Goal: Obtain resource: Download file/media

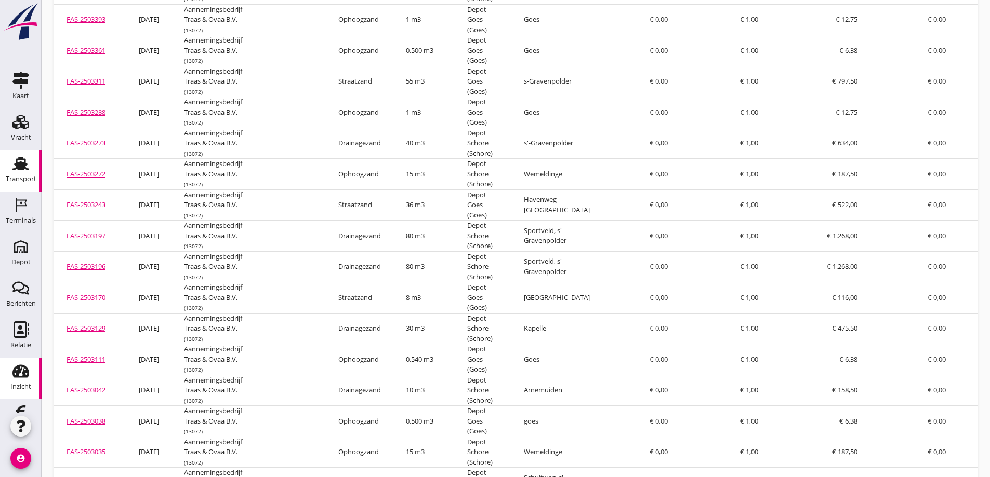
scroll to position [30, 0]
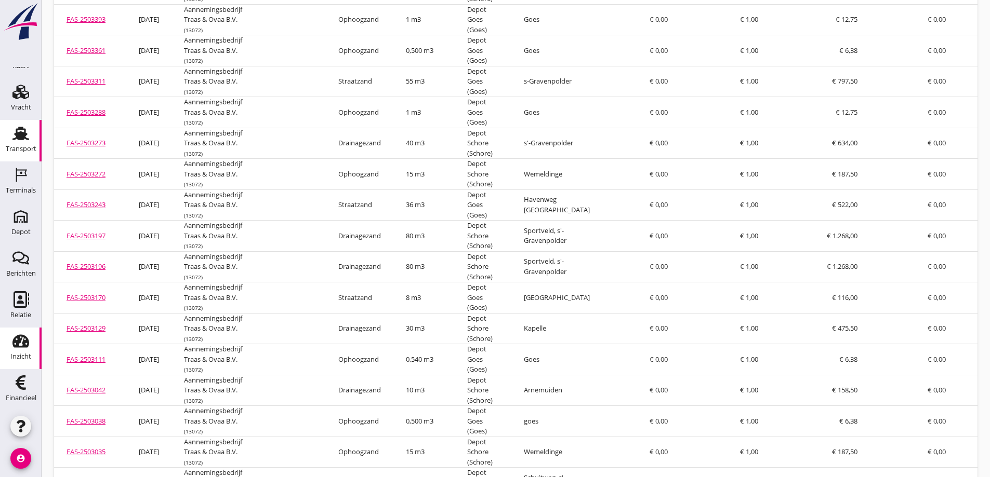
click at [21, 132] on use at bounding box center [20, 134] width 17 height 14
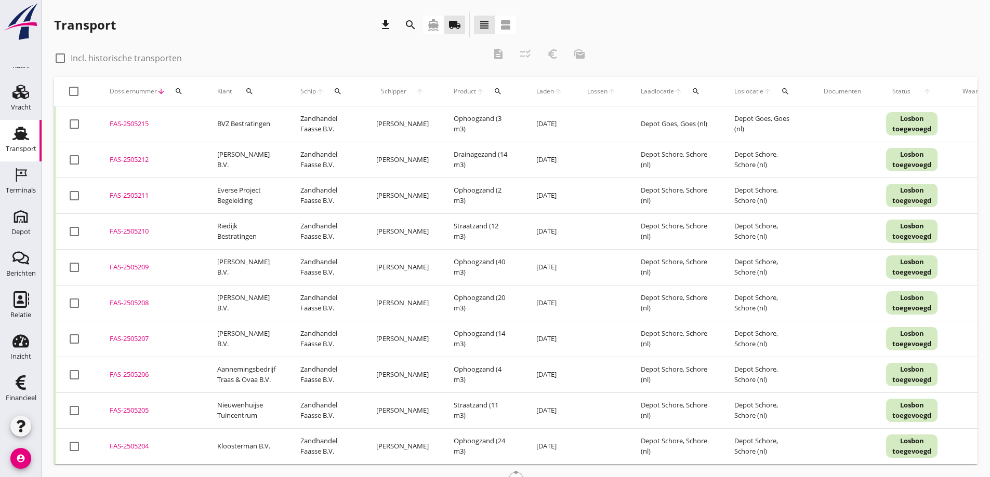
click at [63, 57] on div at bounding box center [60, 58] width 18 height 18
checkbox input "true"
click at [252, 90] on icon "search" at bounding box center [249, 91] width 8 height 8
click at [269, 122] on input "Zoeken op opdrachtgever..." at bounding box center [294, 121] width 108 height 17
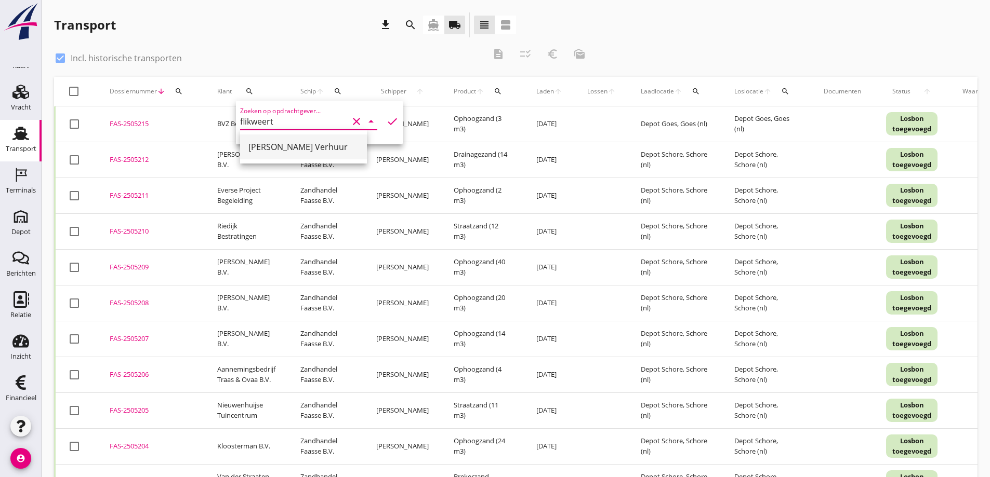
click at [274, 144] on div "[PERSON_NAME] Verhuur" at bounding box center [303, 147] width 110 height 12
type input "[PERSON_NAME] Verhuur"
click at [386, 118] on icon "check" at bounding box center [392, 121] width 12 height 12
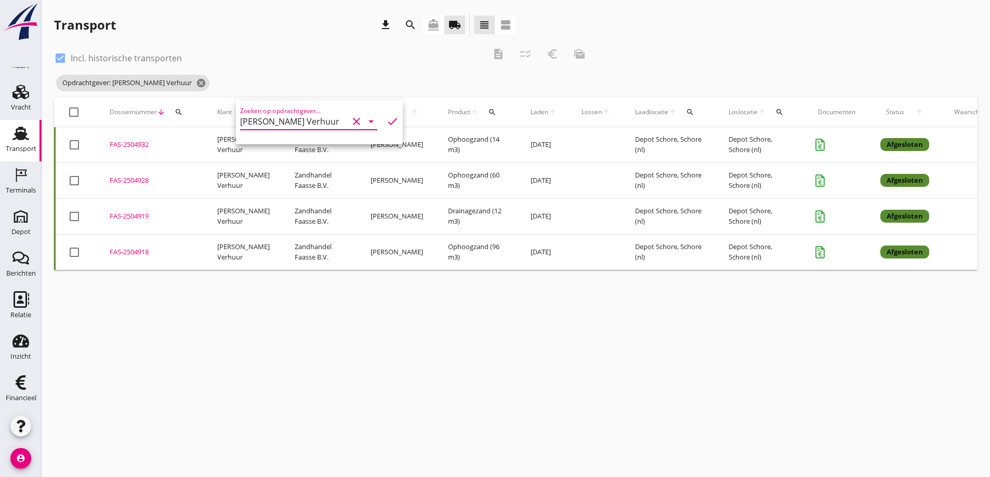
click at [138, 251] on div "FAS-2504918" at bounding box center [151, 252] width 83 height 10
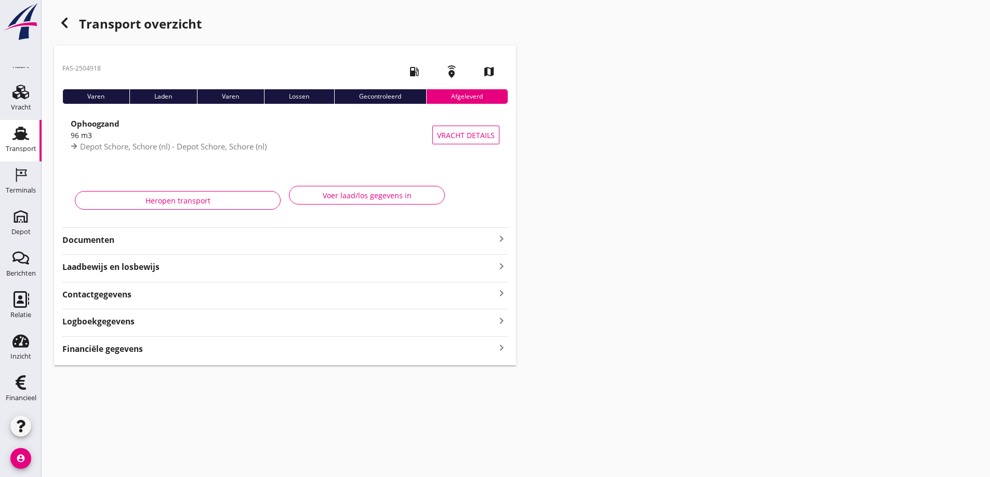
click at [123, 344] on strong "Financiële gegevens" at bounding box center [102, 349] width 81 height 12
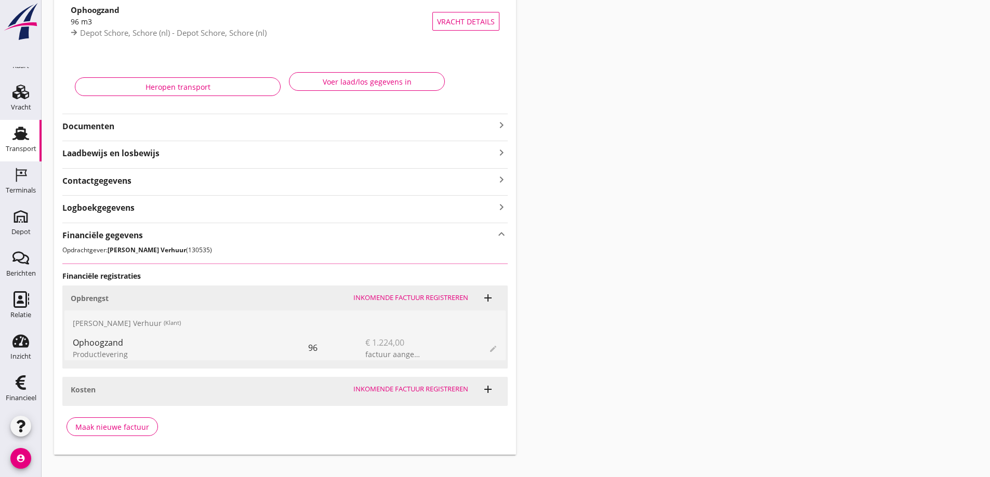
scroll to position [129, 0]
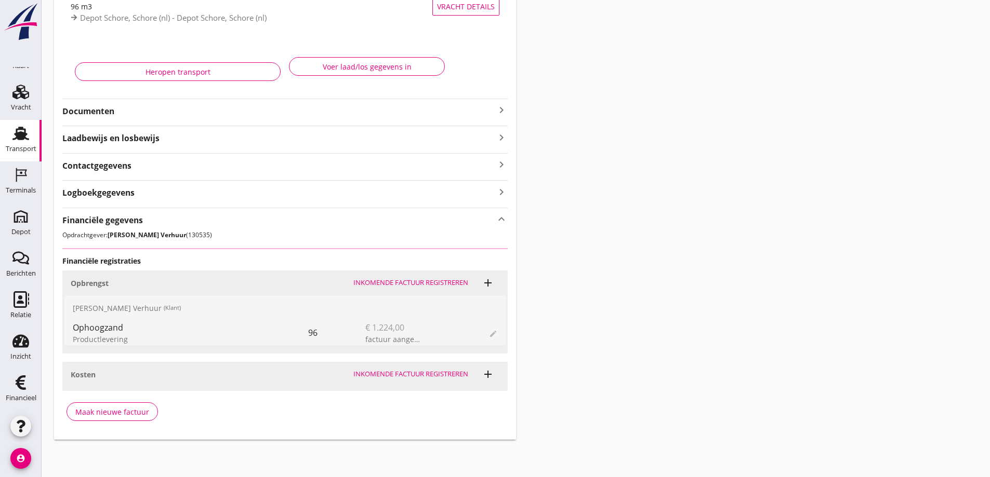
click at [494, 332] on span "edit" at bounding box center [493, 333] width 8 height 12
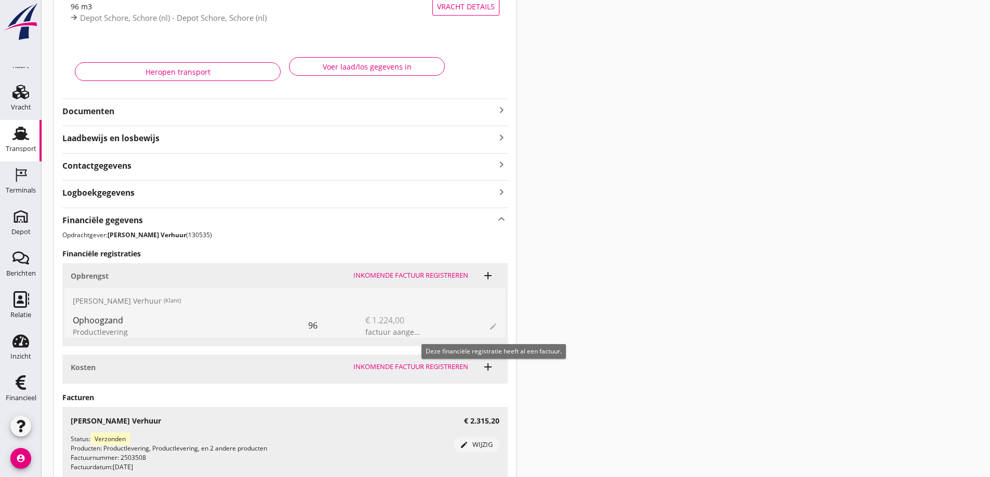
click at [493, 334] on div "edit" at bounding box center [482, 325] width 29 height 25
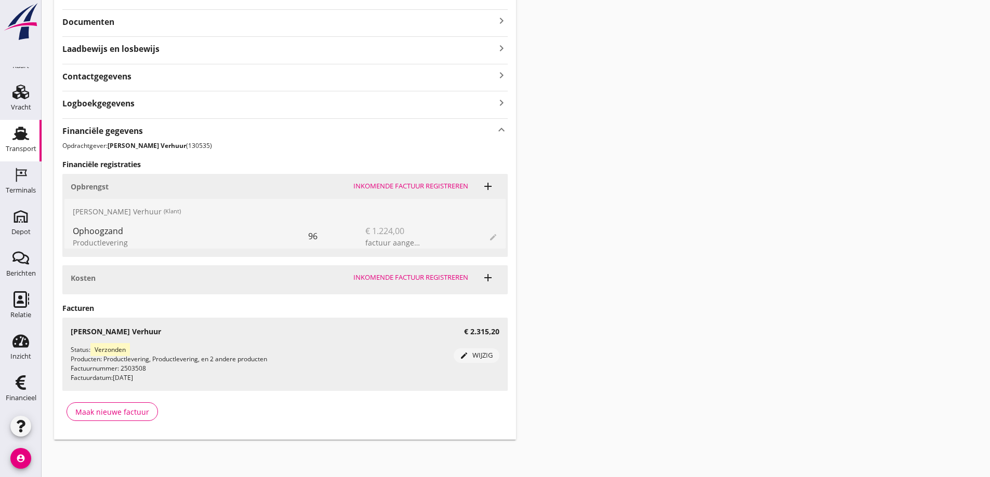
scroll to position [0, 0]
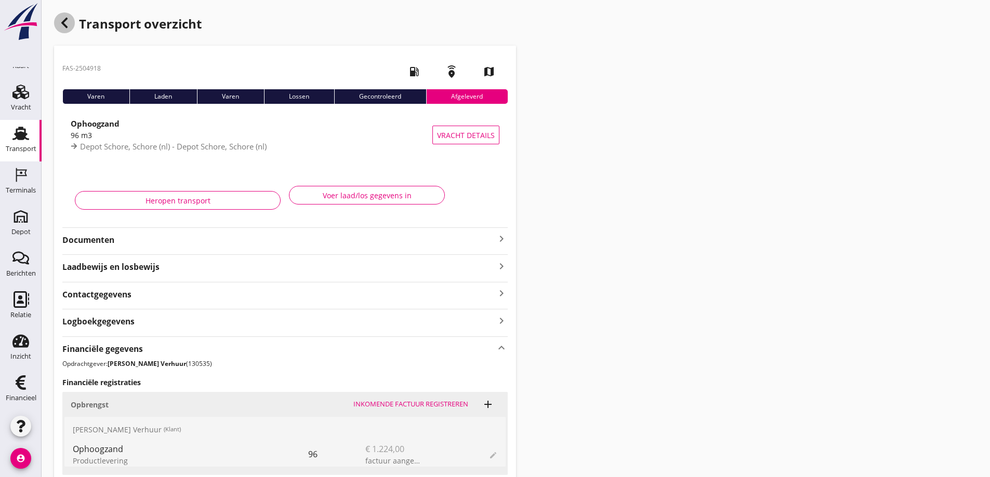
click at [64, 20] on use "button" at bounding box center [64, 23] width 6 height 10
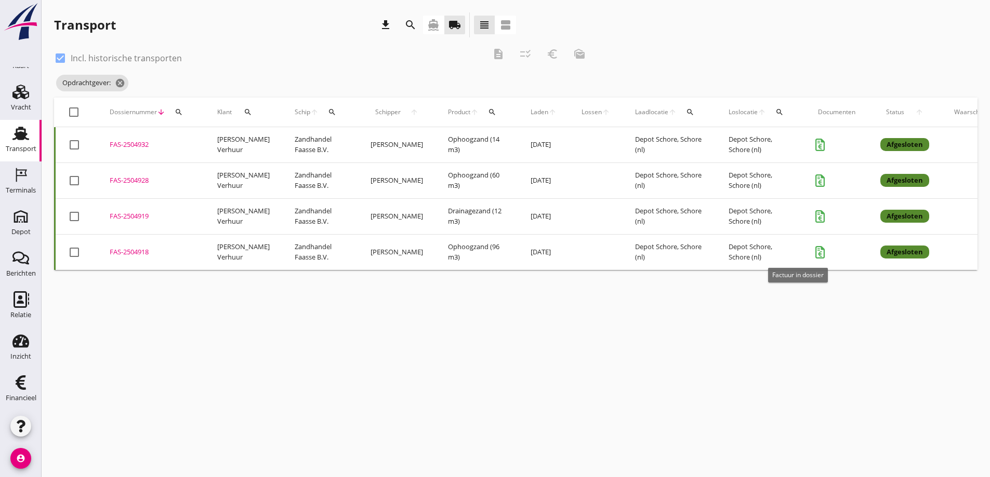
click at [814, 251] on icon "button" at bounding box center [820, 252] width 12 height 12
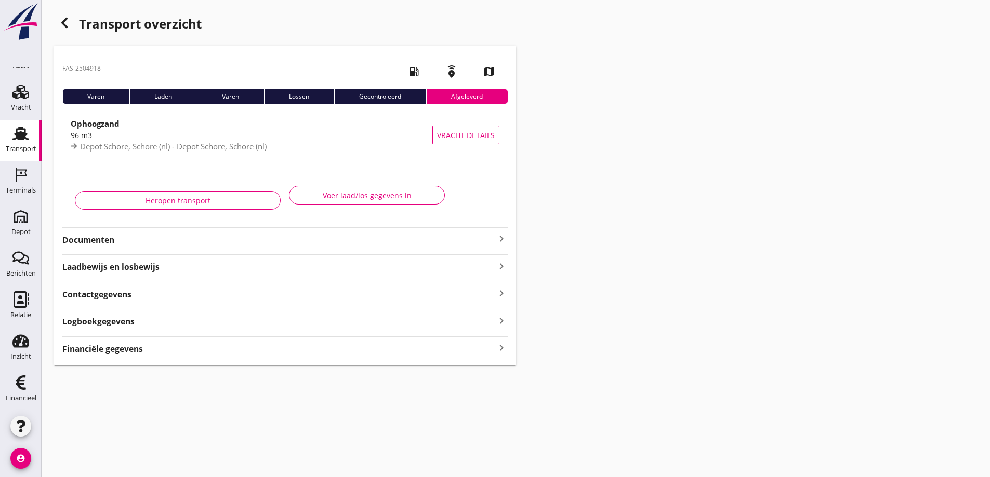
click at [90, 237] on strong "Documenten" at bounding box center [278, 240] width 433 height 12
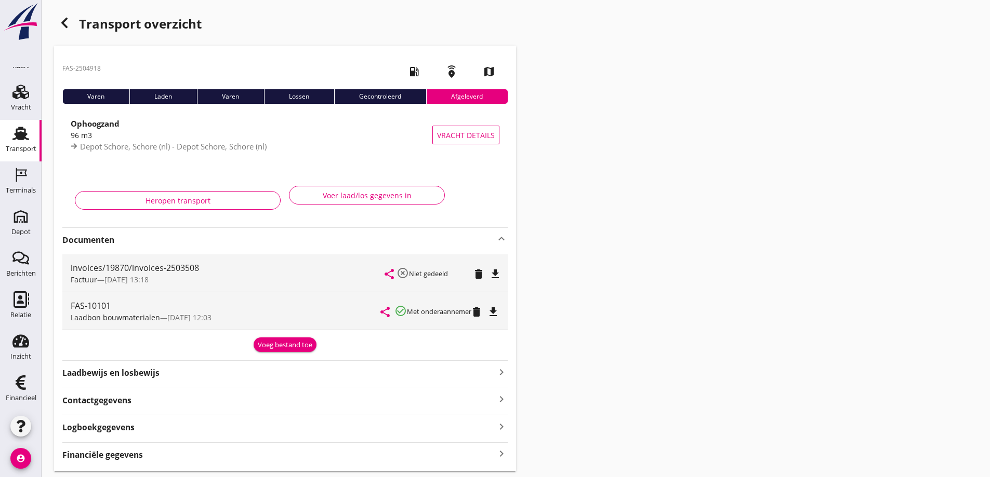
click at [94, 271] on div "invoices/19870/invoices-2503508" at bounding box center [228, 268] width 314 height 12
click at [495, 273] on icon "file_download" at bounding box center [495, 274] width 12 height 12
click at [65, 24] on icon "button" at bounding box center [64, 23] width 12 height 12
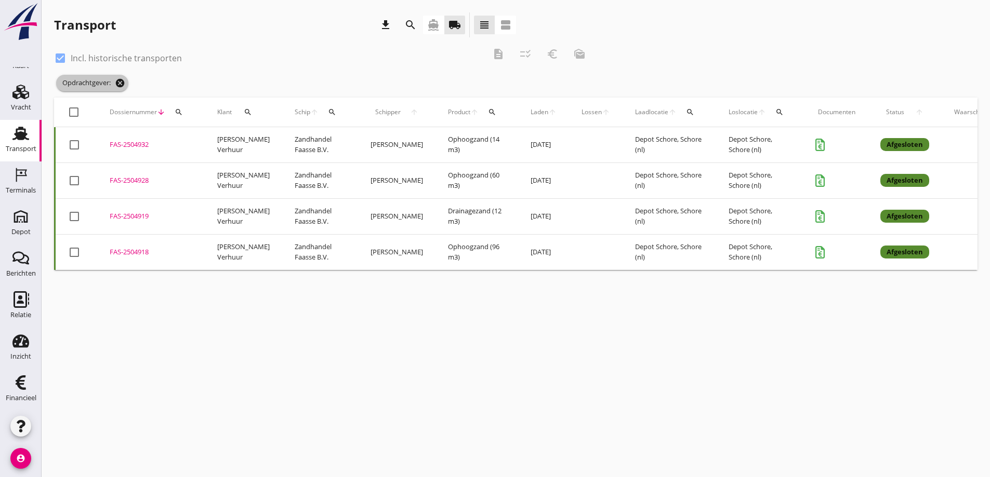
click at [123, 81] on icon "cancel" at bounding box center [120, 83] width 10 height 10
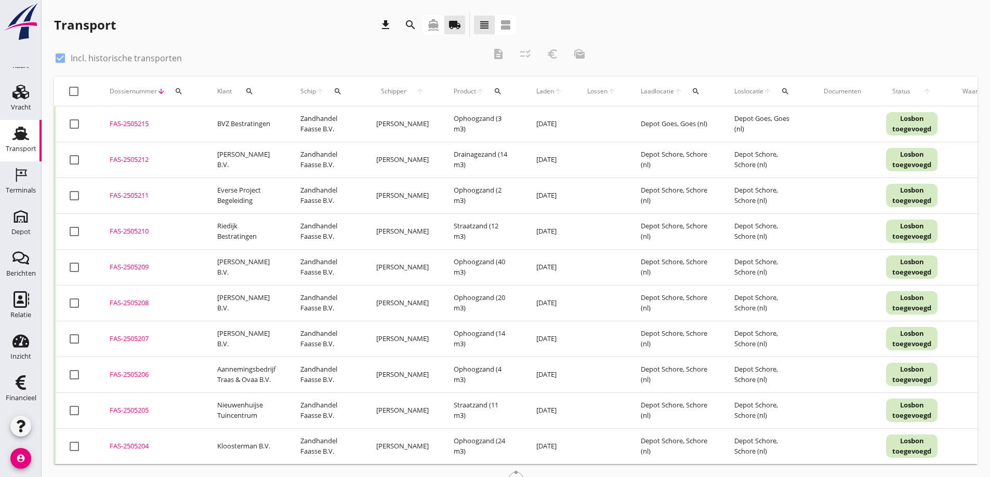
click at [64, 58] on div at bounding box center [60, 58] width 18 height 18
checkbox input "false"
click at [248, 88] on icon "search" at bounding box center [249, 91] width 8 height 8
click at [271, 124] on input "Zoeken op opdrachtgever..." at bounding box center [294, 121] width 108 height 17
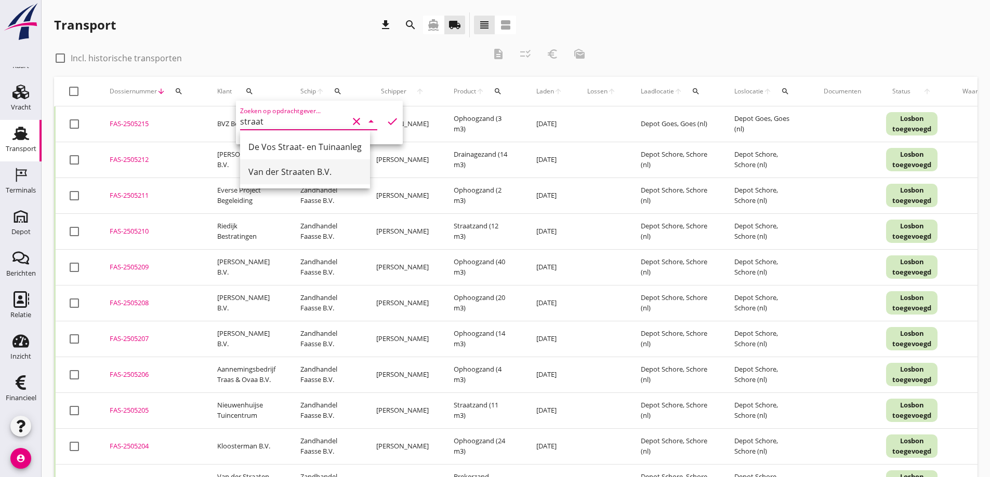
click at [286, 168] on div "Van der Straaten B.V." at bounding box center [304, 172] width 113 height 12
type input "Van der Straaten B.V."
click at [386, 118] on icon "check" at bounding box center [392, 121] width 12 height 12
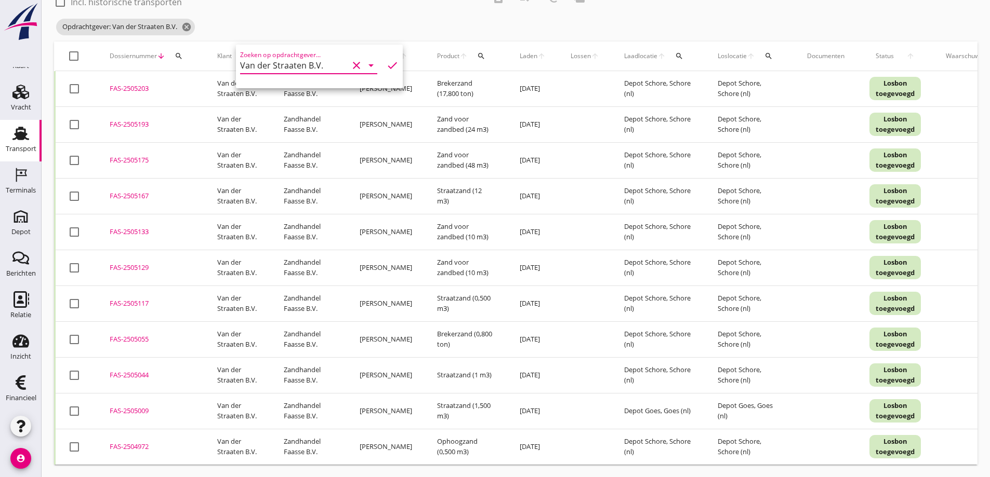
scroll to position [64, 0]
click at [72, 261] on div at bounding box center [74, 268] width 18 height 18
checkbox input "true"
click at [77, 296] on div at bounding box center [74, 304] width 18 height 18
checkbox input "true"
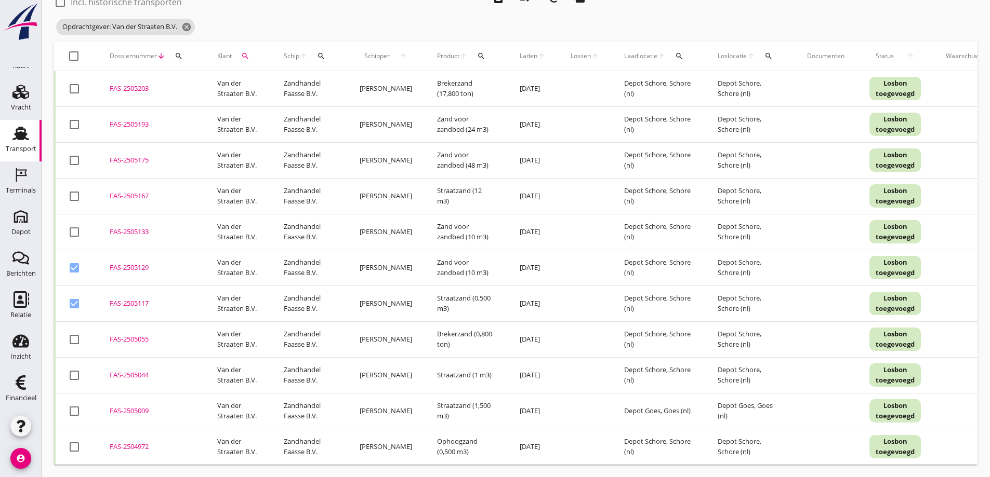
click at [75, 332] on div at bounding box center [74, 340] width 18 height 18
checkbox input "true"
click at [74, 367] on div at bounding box center [74, 376] width 18 height 18
checkbox input "true"
drag, startPoint x: 75, startPoint y: 404, endPoint x: 84, endPoint y: 427, distance: 25.0
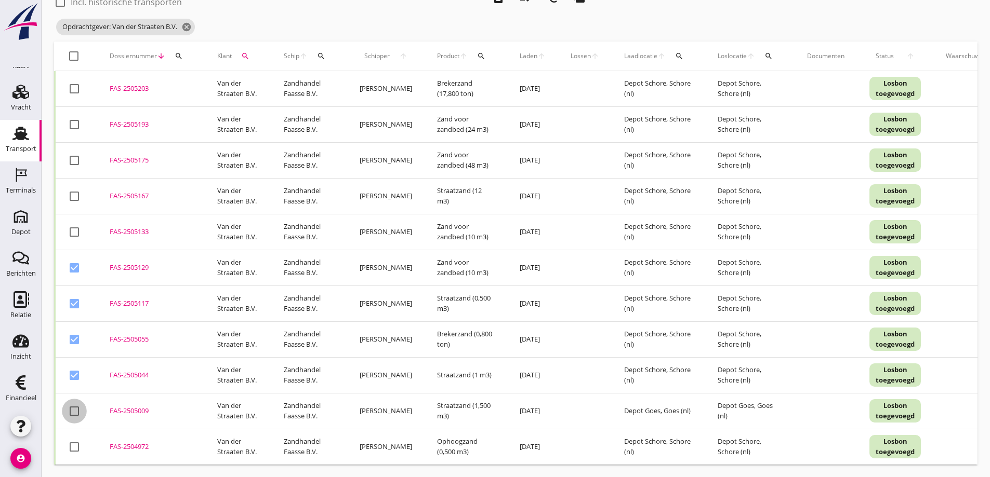
click at [80, 409] on div at bounding box center [74, 412] width 18 height 18
checkbox input "true"
click at [77, 439] on div at bounding box center [74, 447] width 18 height 18
checkbox input "true"
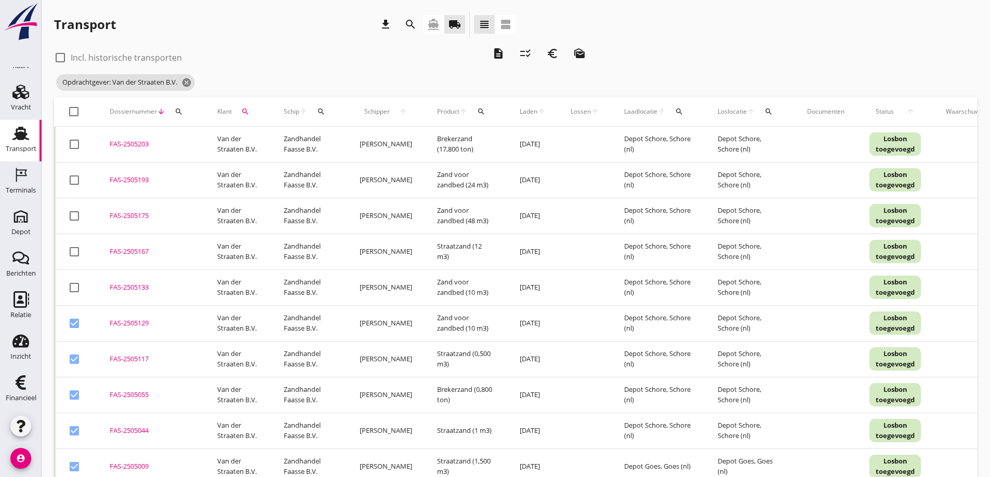
scroll to position [0, 0]
click at [500, 54] on icon "description" at bounding box center [498, 54] width 12 height 12
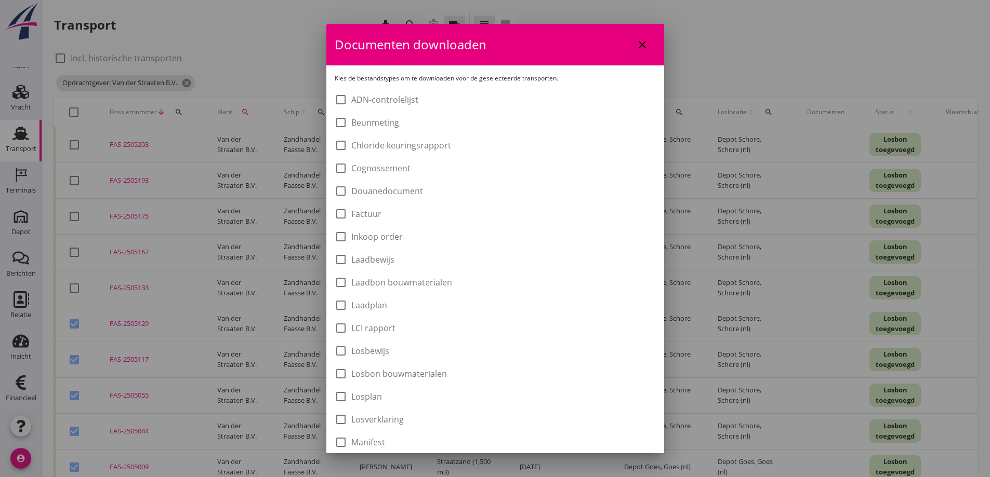
click at [370, 283] on label "Laadbon bouwmaterialen" at bounding box center [401, 282] width 101 height 10
checkbox input "true"
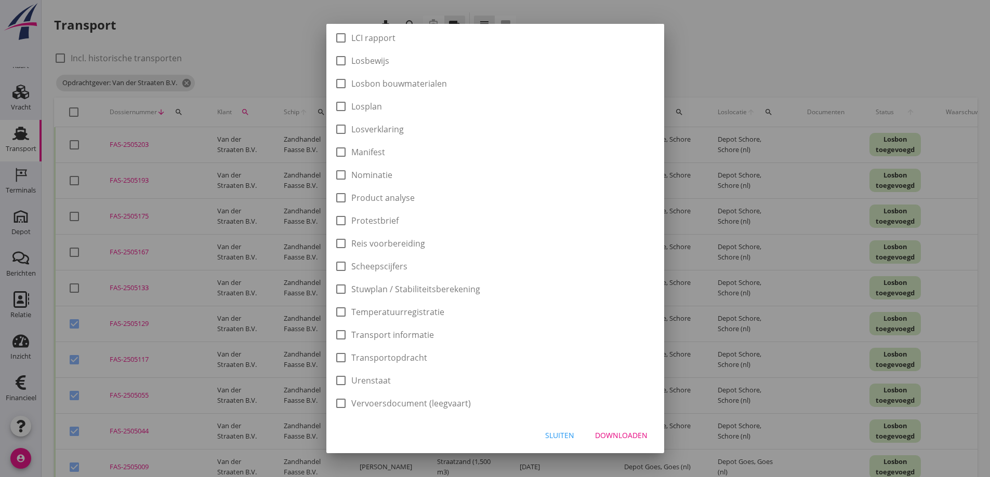
click at [623, 432] on div "Downloaden" at bounding box center [621, 435] width 52 height 11
checkbox input "false"
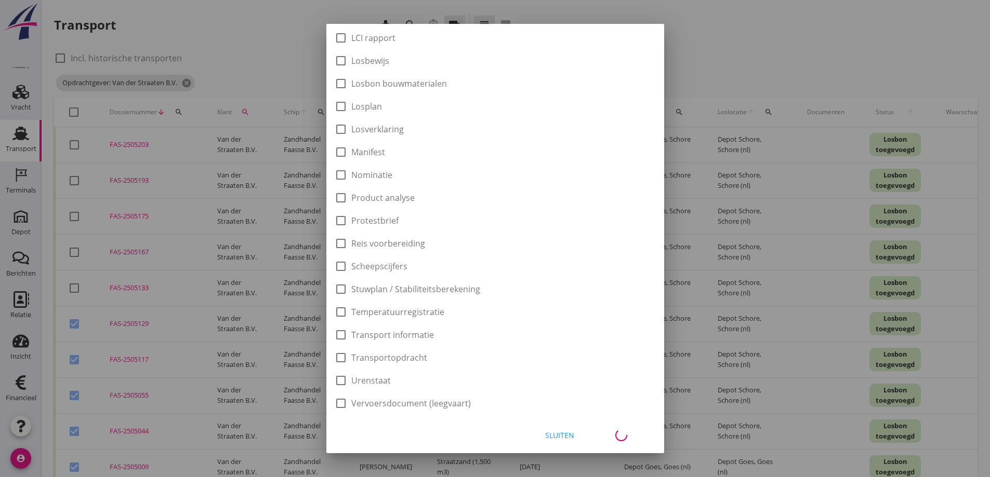
checkbox input "false"
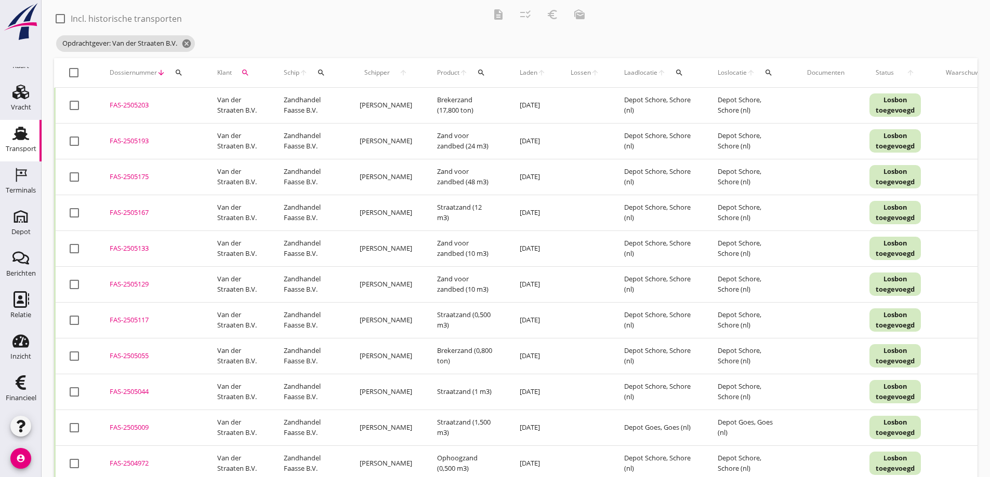
scroll to position [64, 0]
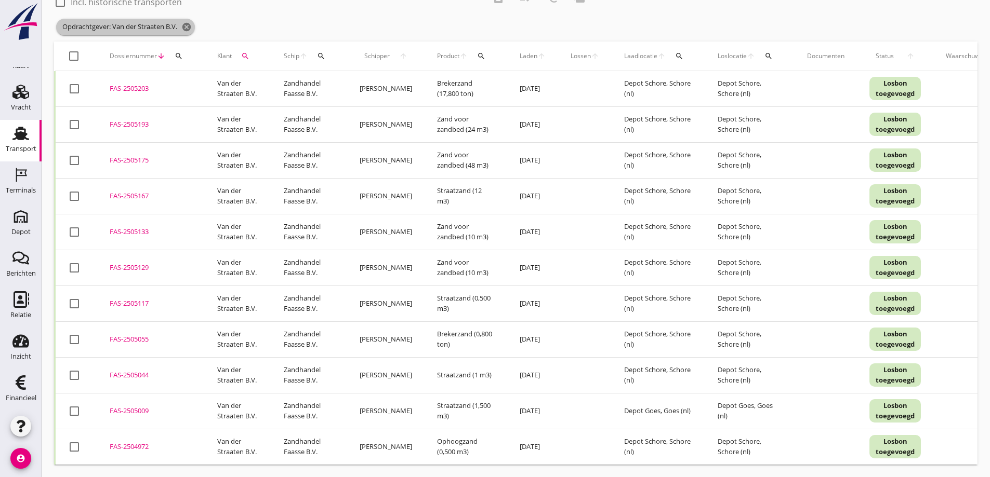
click at [191, 22] on icon "cancel" at bounding box center [186, 27] width 10 height 10
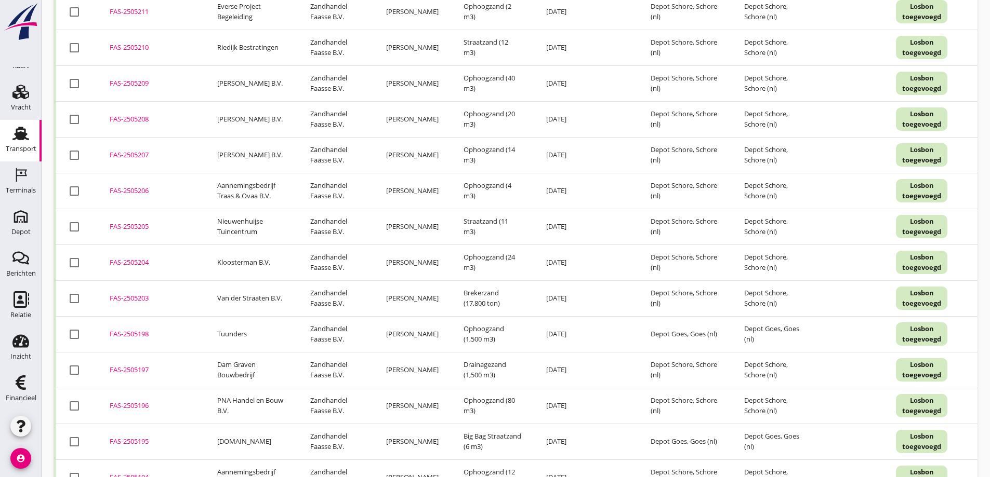
scroll to position [0, 0]
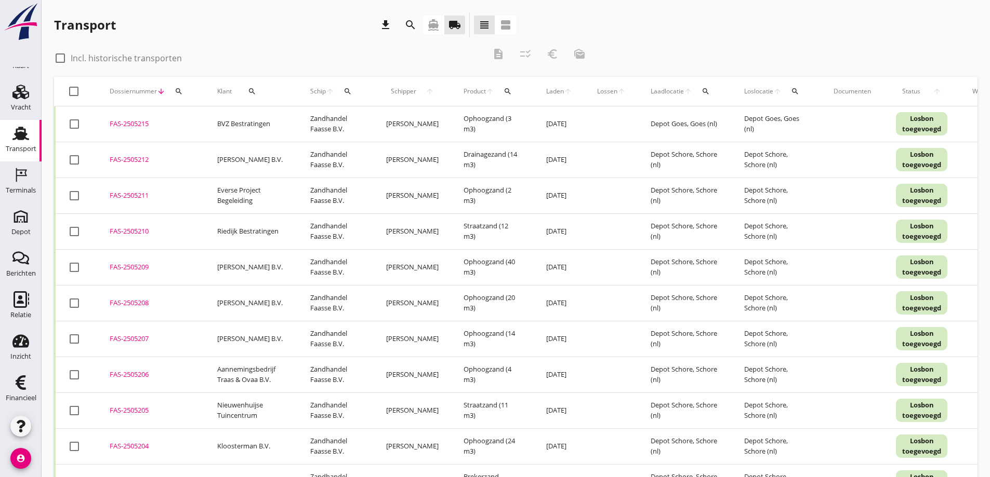
click at [251, 89] on icon "search" at bounding box center [252, 91] width 8 height 8
click at [261, 123] on input "Zoeken op opdrachtgever..." at bounding box center [294, 121] width 108 height 17
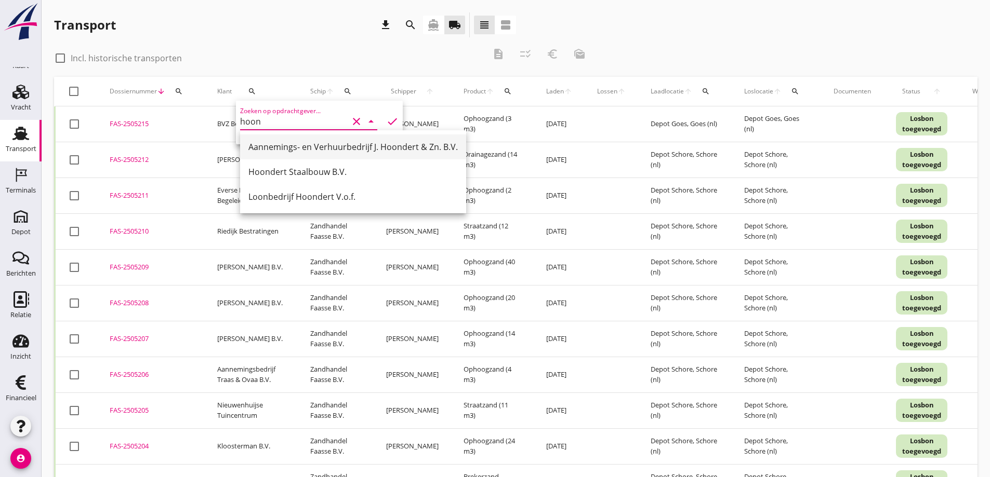
click at [303, 144] on div "Aannemings- en Verhuurbedrijf J. Hoondert & Zn. B.V." at bounding box center [352, 147] width 209 height 12
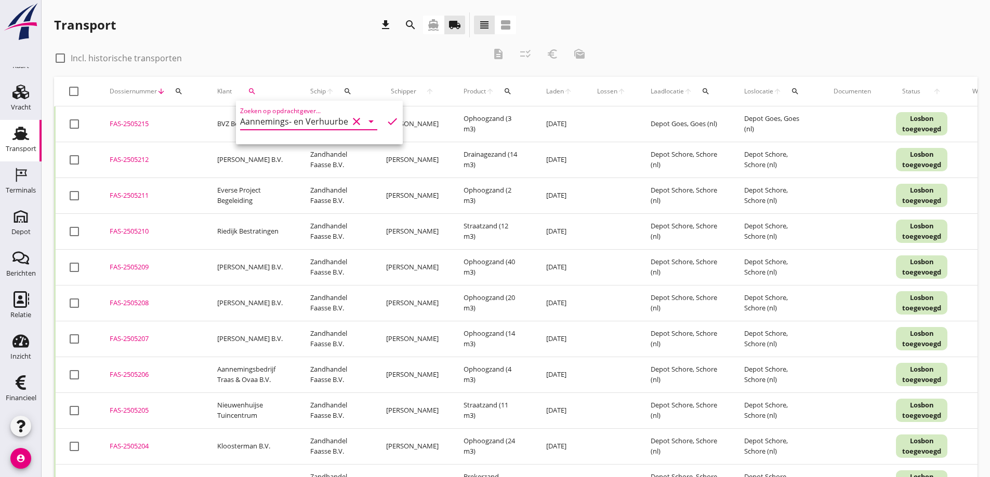
type input "Aannemings- en Verhuurbedrijf J. Hoondert & Zn. B.V."
click at [386, 118] on icon "check" at bounding box center [392, 121] width 12 height 12
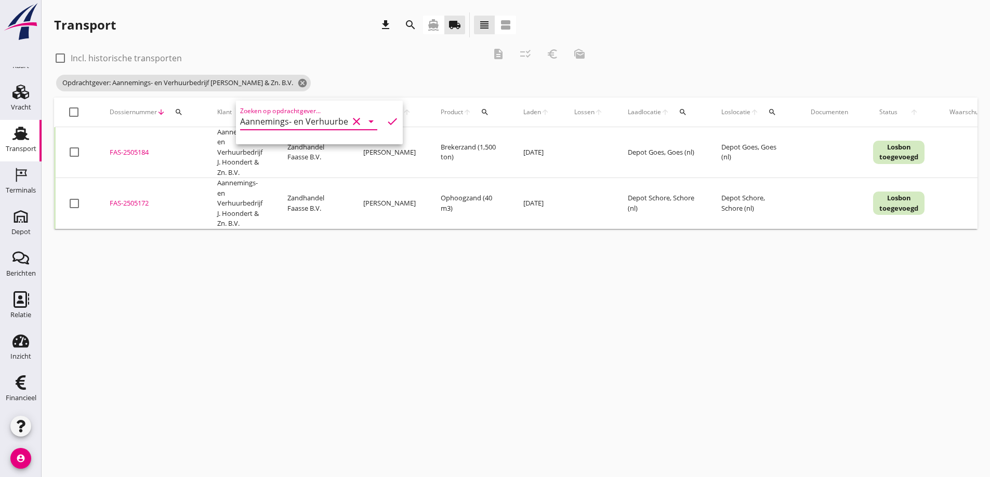
click at [406, 311] on div "cancel You are impersonating another user. Transport download search directions…" at bounding box center [516, 238] width 948 height 477
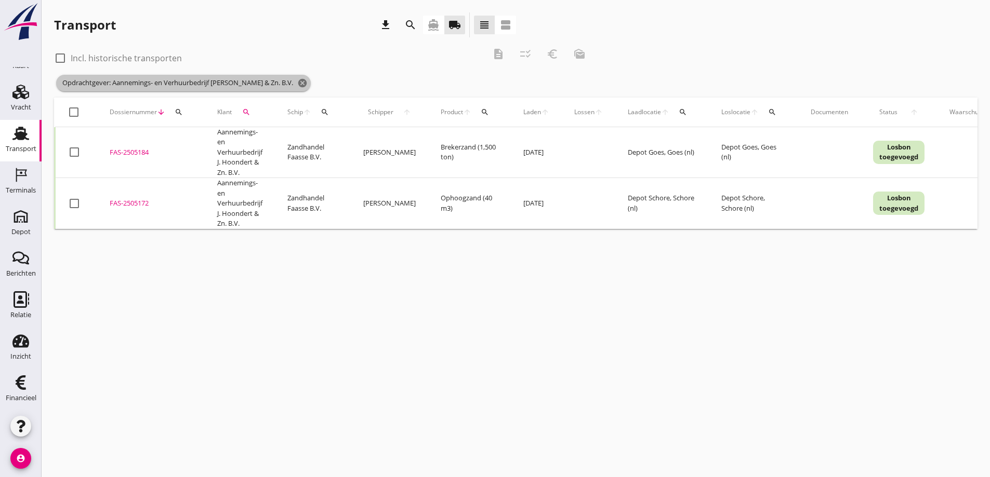
click at [297, 82] on icon "cancel" at bounding box center [302, 83] width 10 height 10
